Goal: Information Seeking & Learning: Learn about a topic

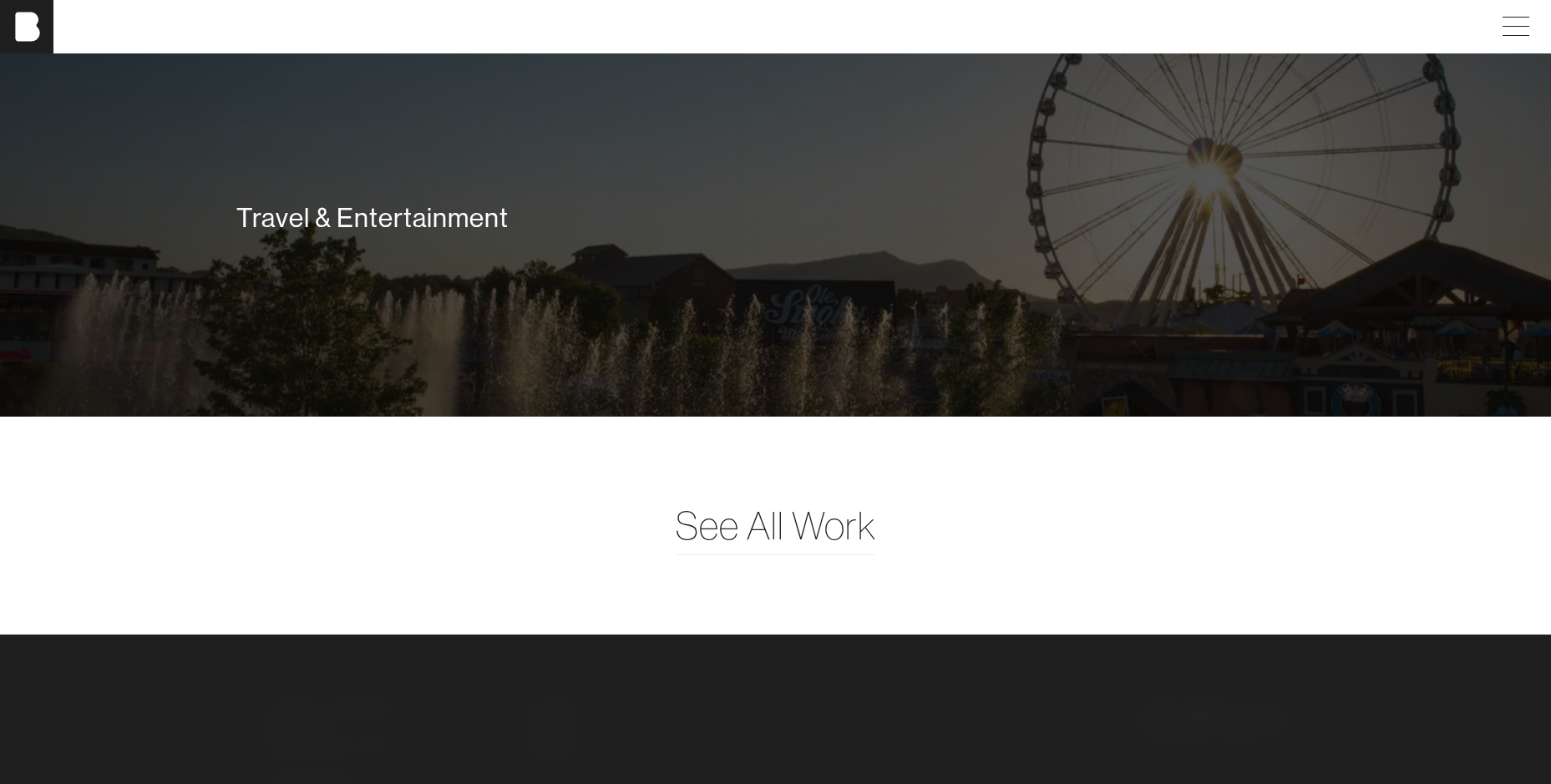
scroll to position [4489, 0]
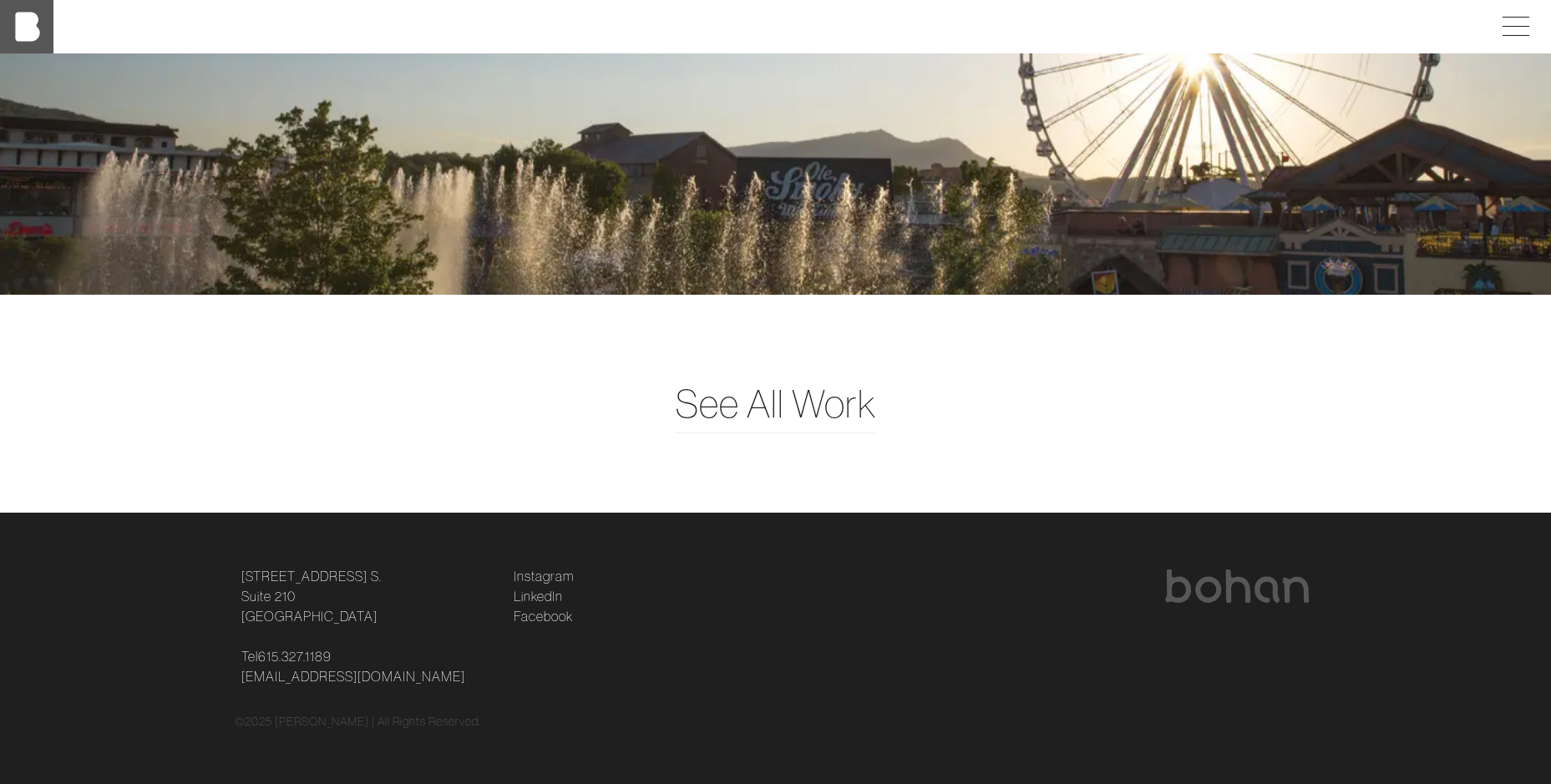
click at [47, 8] on img at bounding box center [26, 26] width 54 height 54
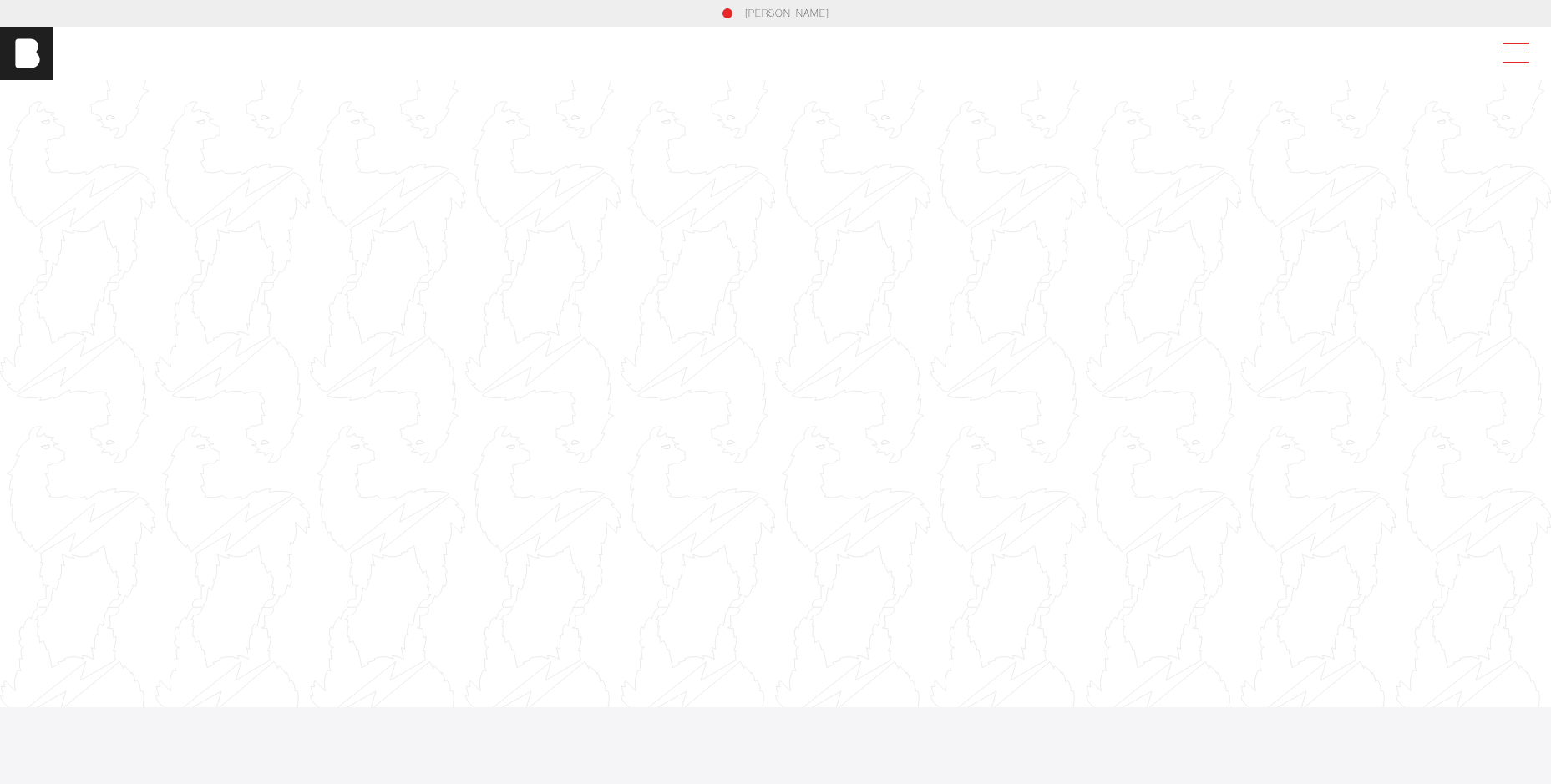
click at [1517, 55] on span at bounding box center [1513, 54] width 39 height 30
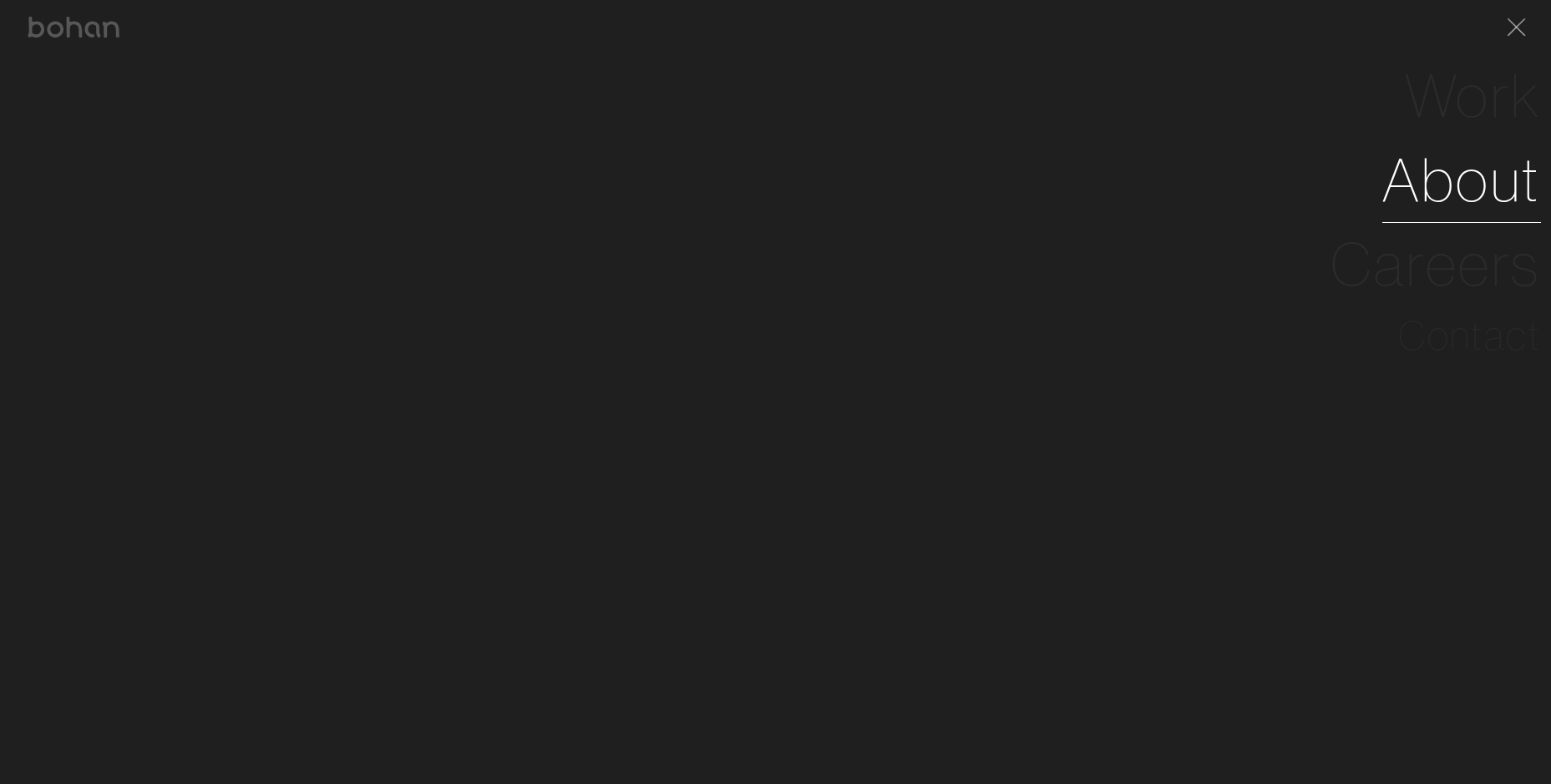
click at [1481, 197] on link "About" at bounding box center [1462, 180] width 158 height 84
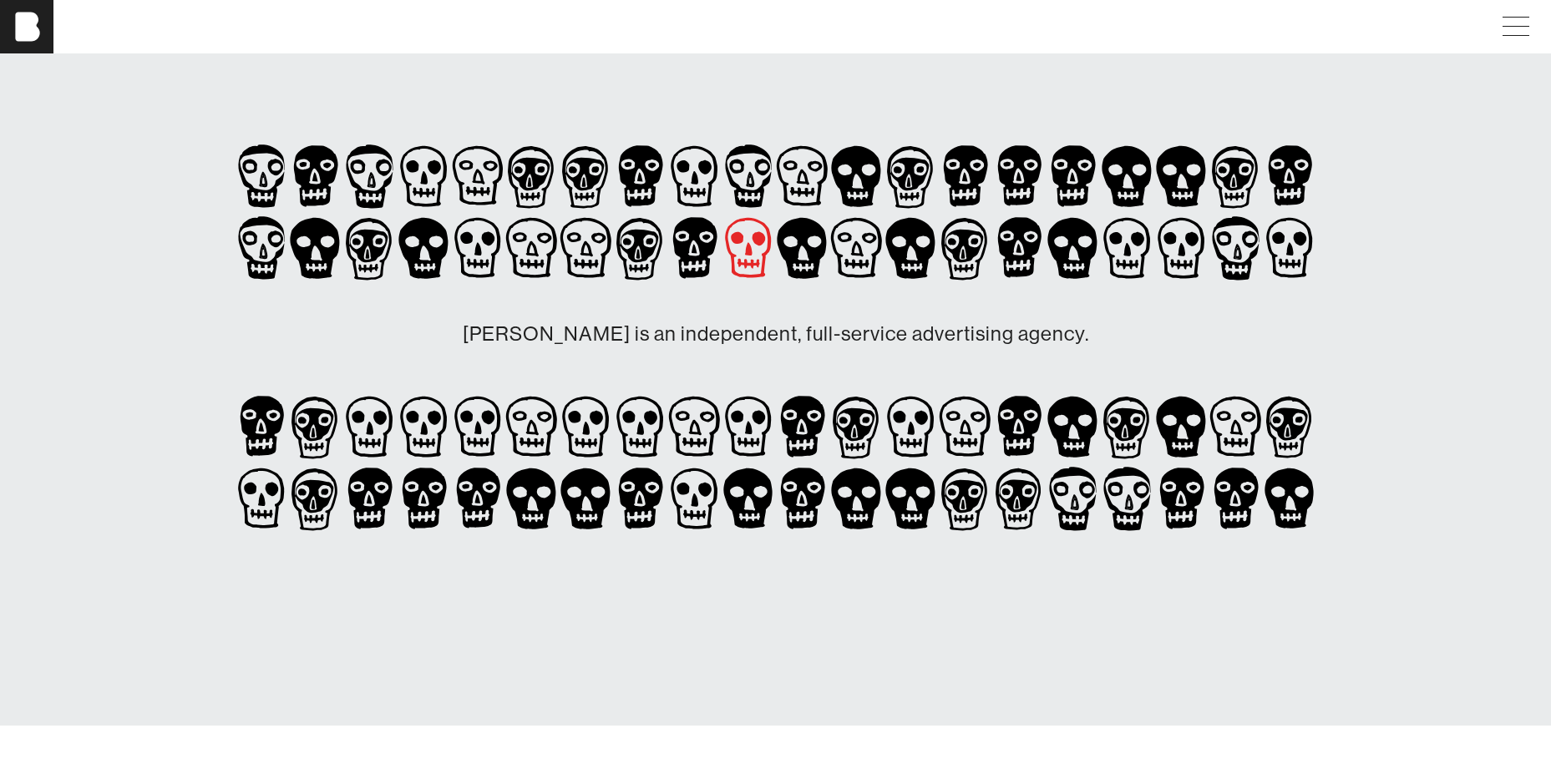
scroll to position [167, 0]
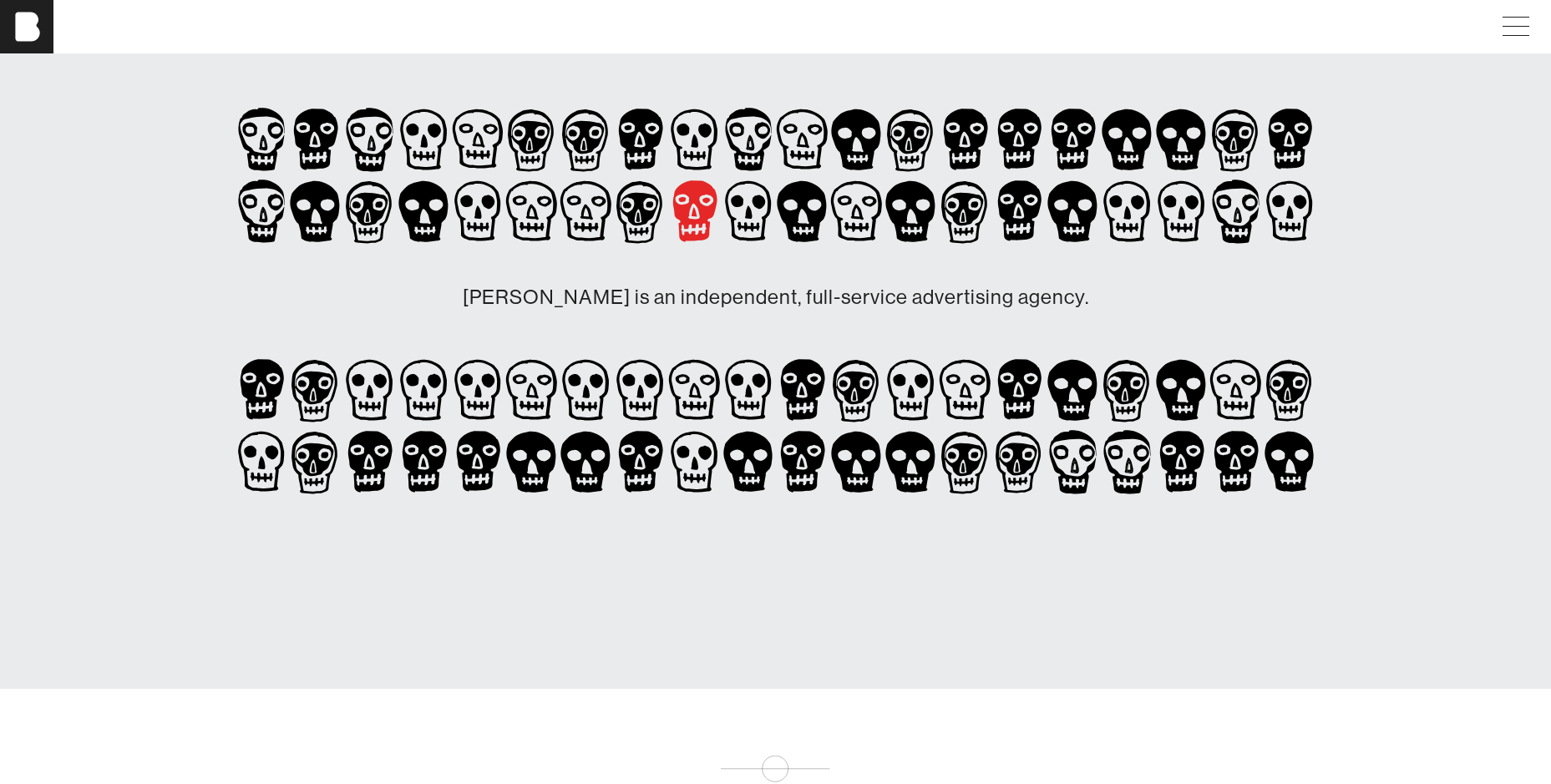
click at [690, 219] on icon at bounding box center [695, 211] width 55 height 72
click at [709, 398] on icon at bounding box center [695, 390] width 55 height 72
click at [750, 392] on icon at bounding box center [749, 392] width 8 height 13
click at [817, 387] on icon at bounding box center [803, 390] width 55 height 72
click at [801, 463] on icon at bounding box center [803, 462] width 55 height 72
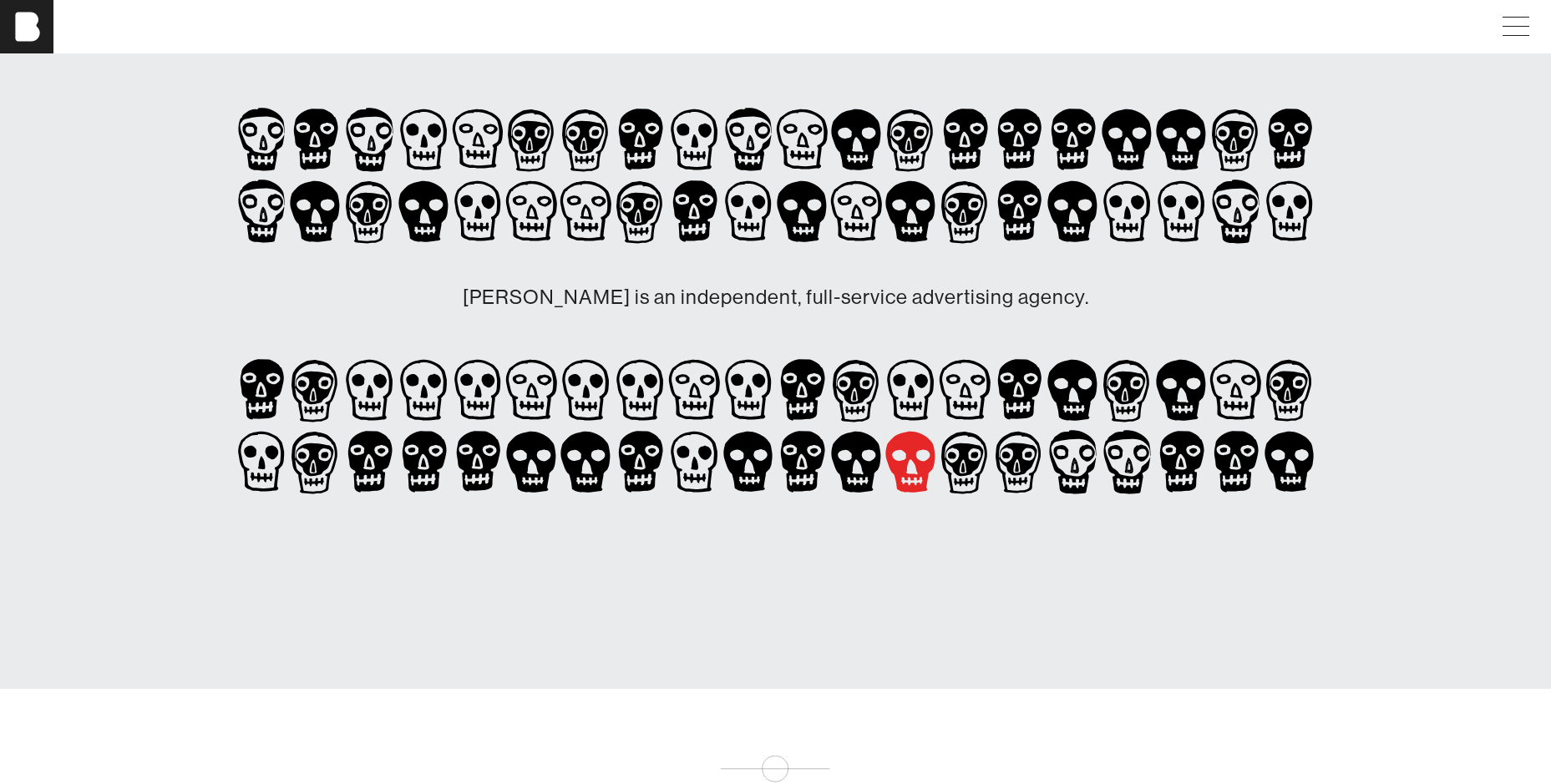
click at [890, 461] on icon at bounding box center [910, 462] width 49 height 61
click at [1270, 394] on icon at bounding box center [1290, 391] width 46 height 62
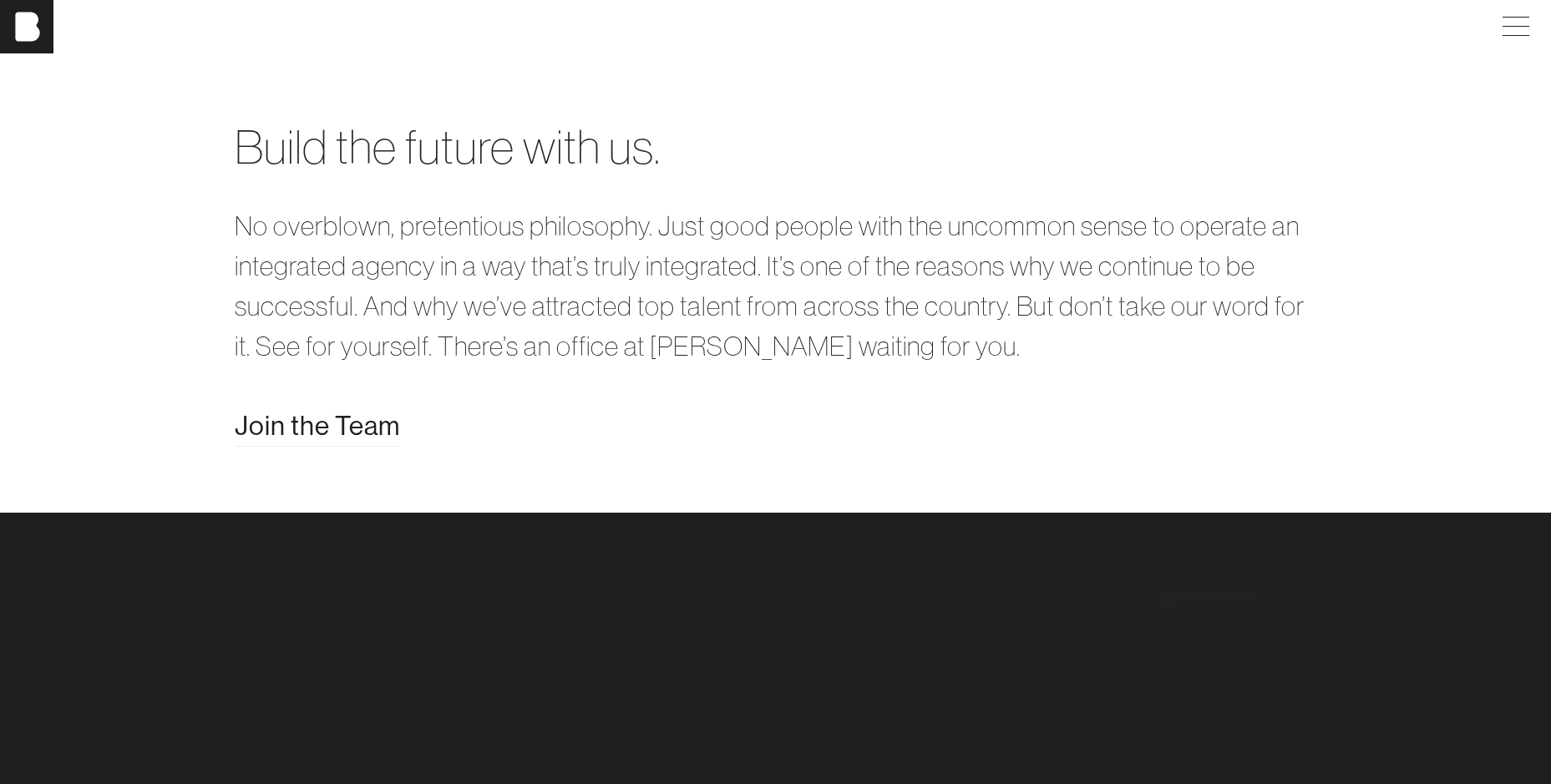
scroll to position [3488, 0]
